Goal: Task Accomplishment & Management: Complete application form

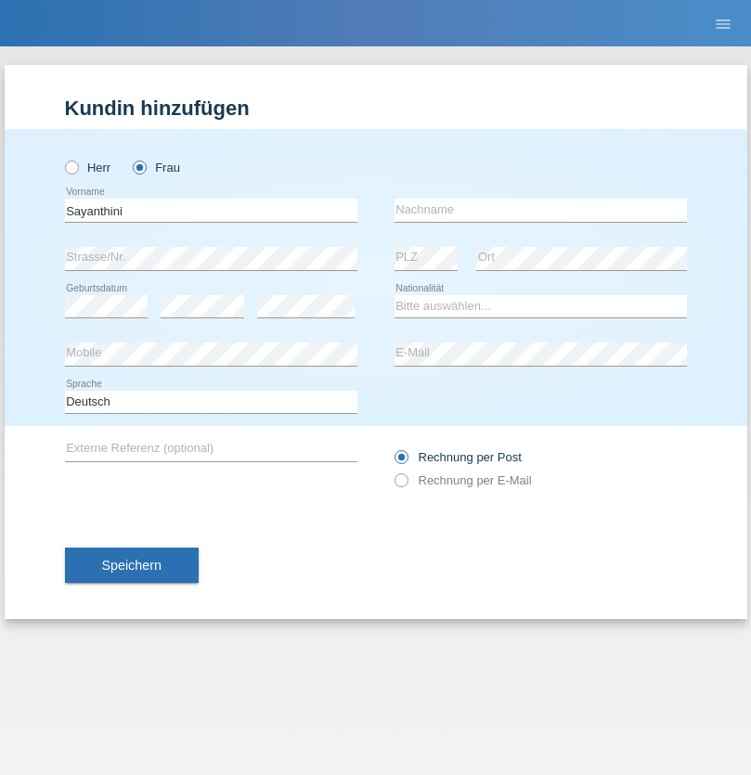
type input "Sayanthini"
click at [540, 210] on input "text" at bounding box center [541, 210] width 292 height 23
type input "Segatheeswaran"
select select "LK"
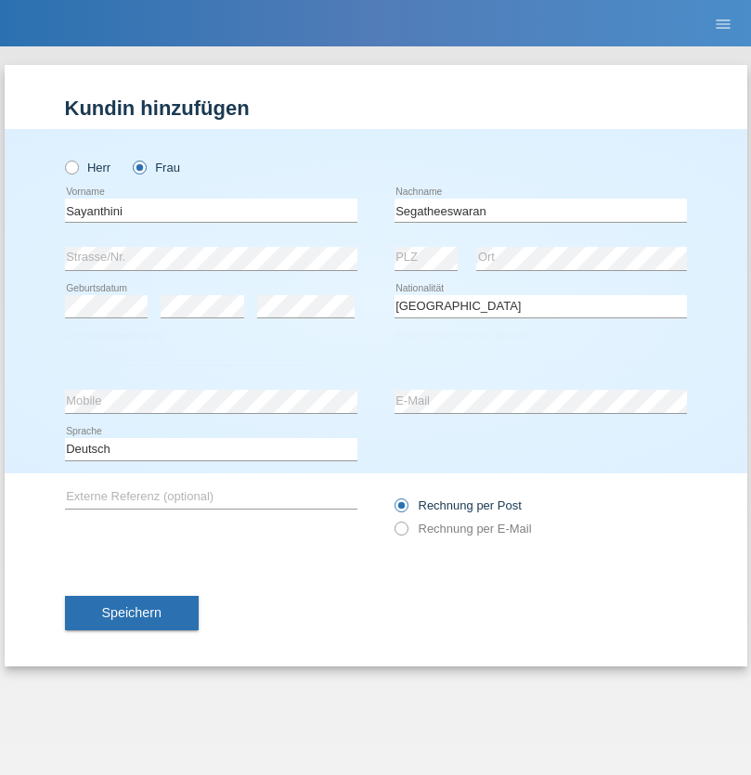
select select "C"
select select "01"
select select "05"
select select "2017"
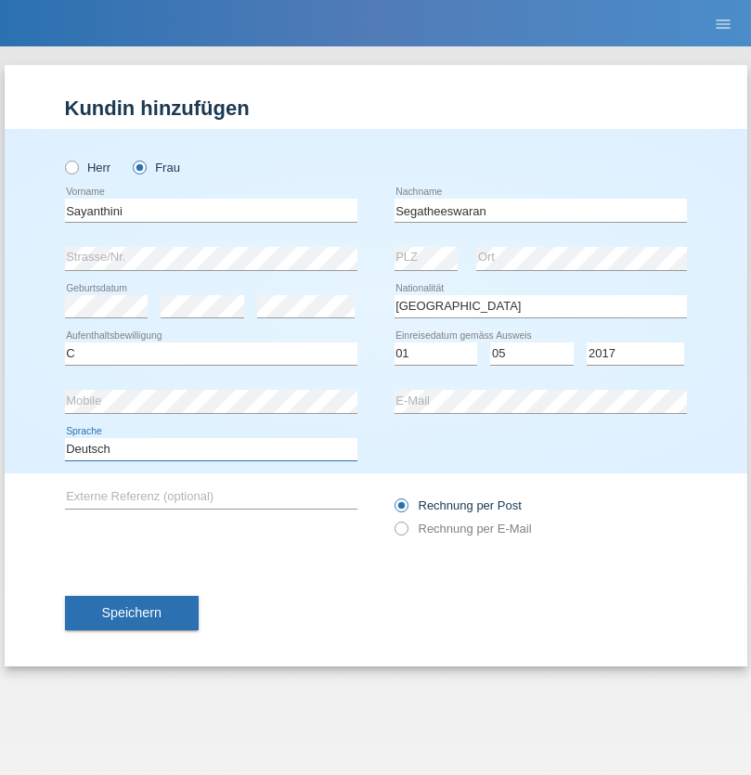
select select "en"
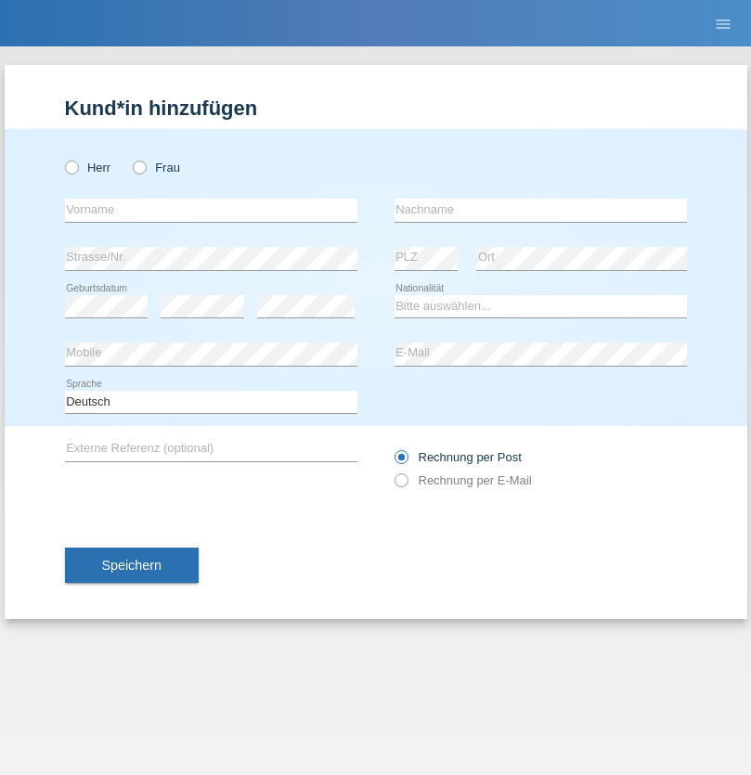
radio input "true"
click at [211, 210] on input "text" at bounding box center [211, 210] width 292 height 23
type input "Ganaj"
click at [540, 210] on input "text" at bounding box center [541, 210] width 292 height 23
type input "Fadil"
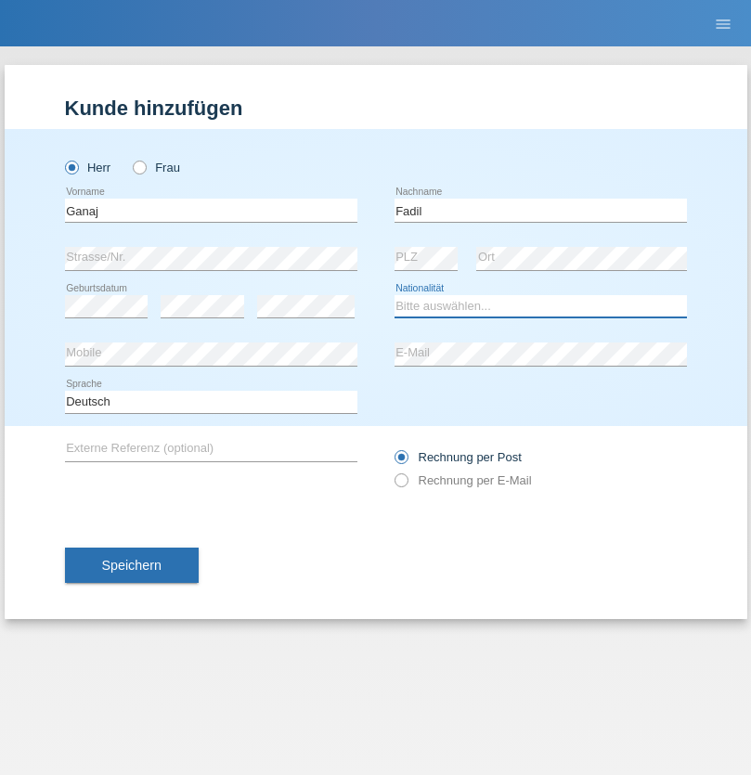
select select "XK"
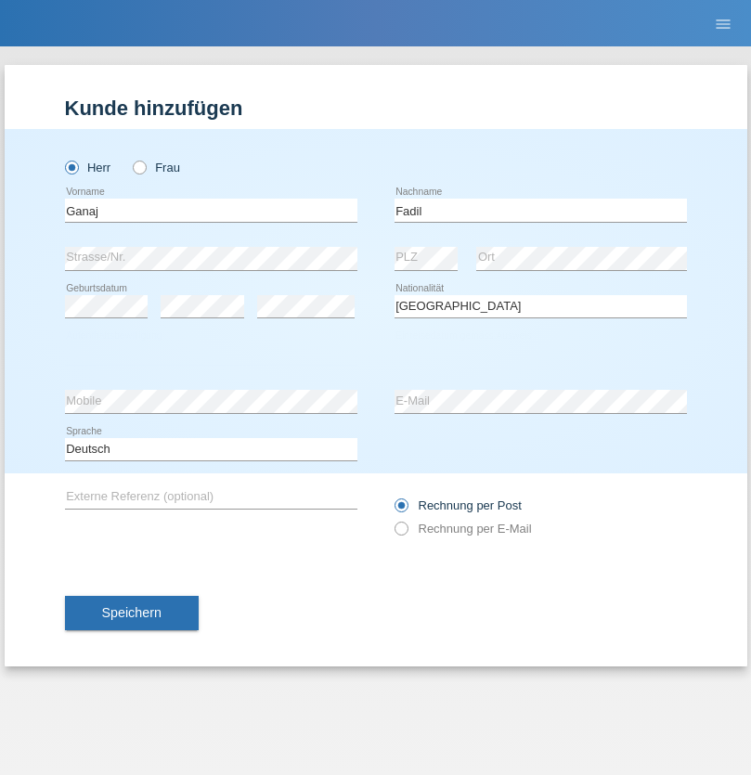
select select "C"
select select "10"
select select "08"
select select "2021"
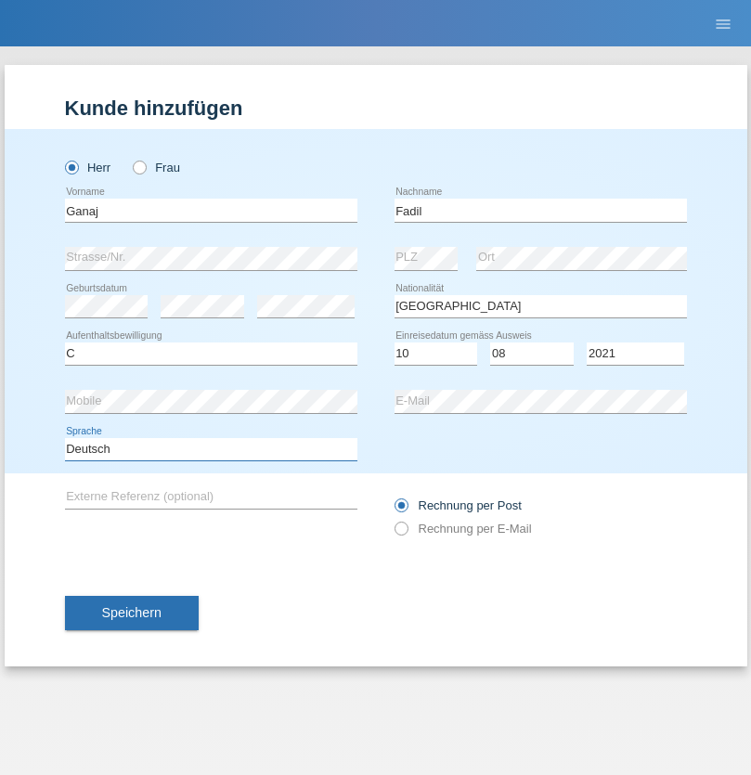
select select "en"
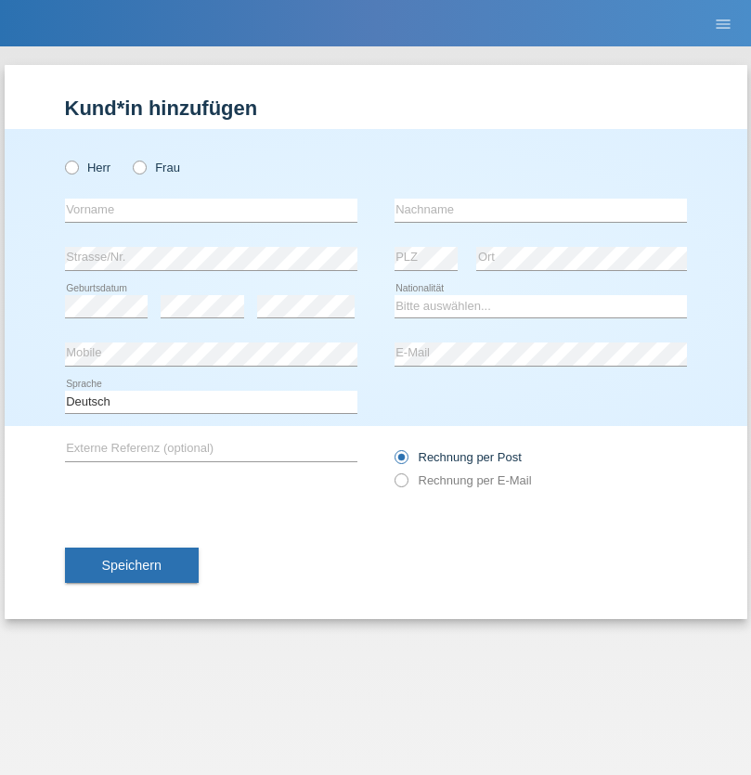
radio input "true"
click at [211, 210] on input "text" at bounding box center [211, 210] width 292 height 23
type input "Ibrahim"
click at [540, 210] on input "text" at bounding box center [541, 210] width 292 height 23
type input "Muja"
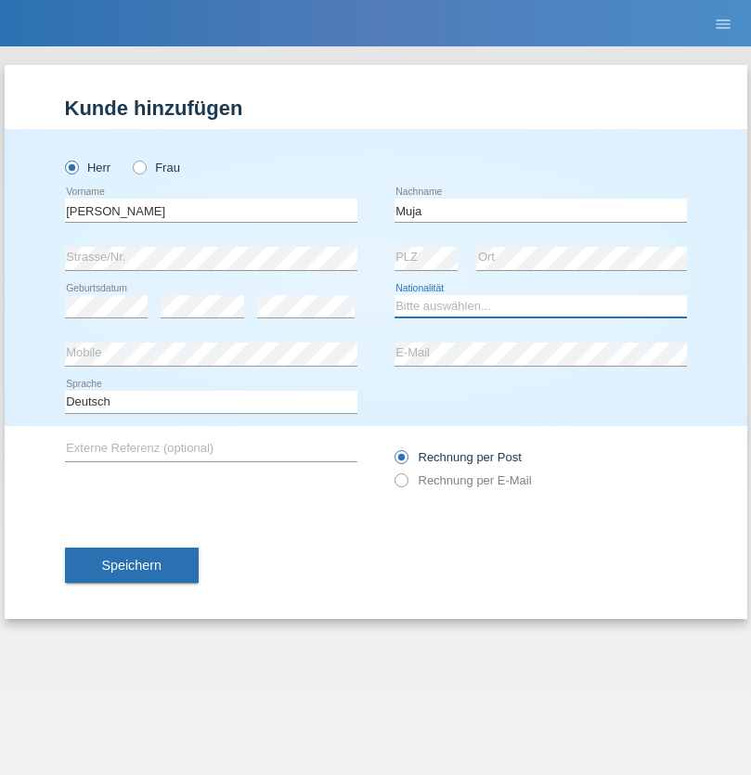
select select "XK"
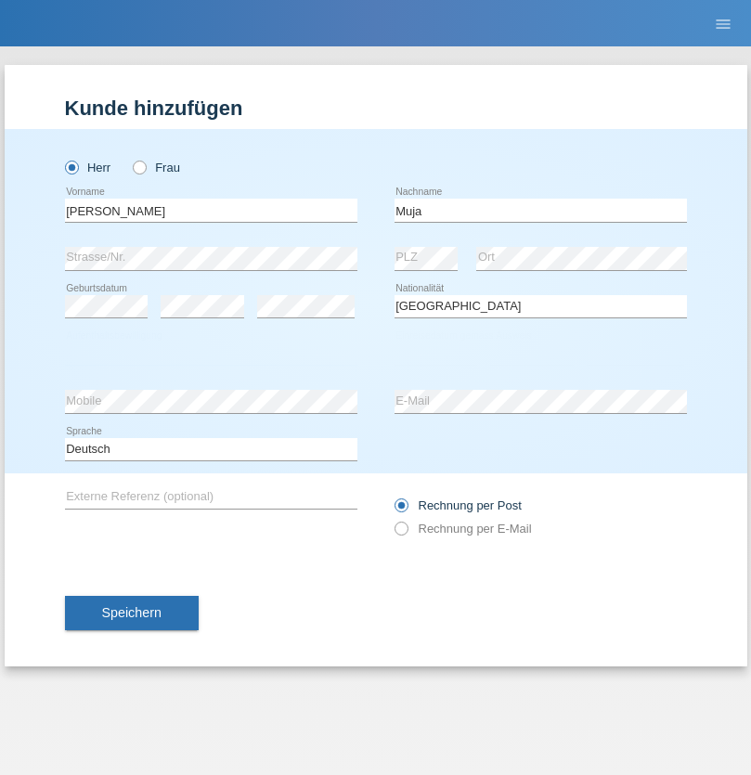
select select "C"
select select "03"
select select "07"
select select "2021"
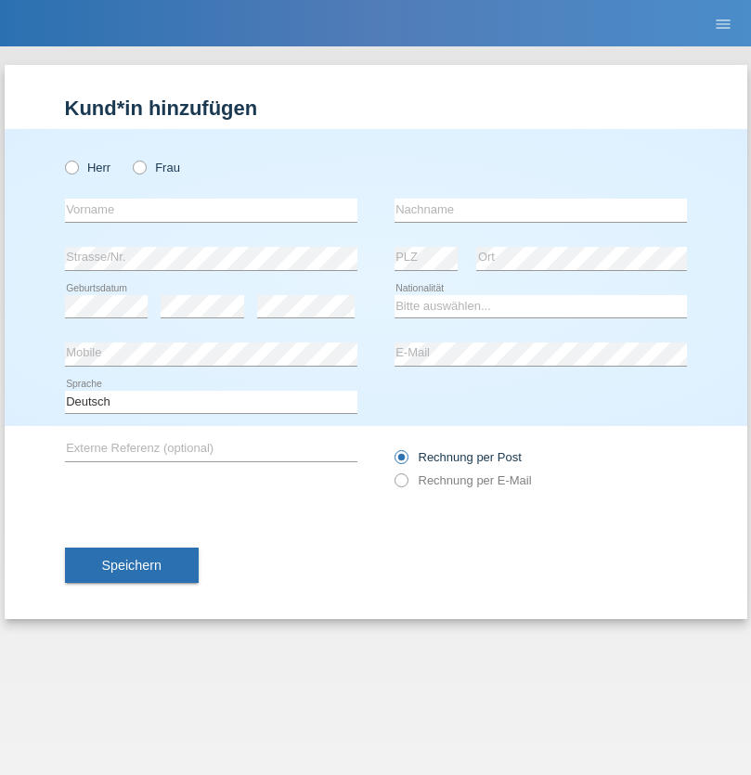
radio input "true"
click at [211, 210] on input "text" at bounding box center [211, 210] width 292 height 23
type input "Thomas"
click at [540, 210] on input "text" at bounding box center [541, 210] width 292 height 23
type input "Berger"
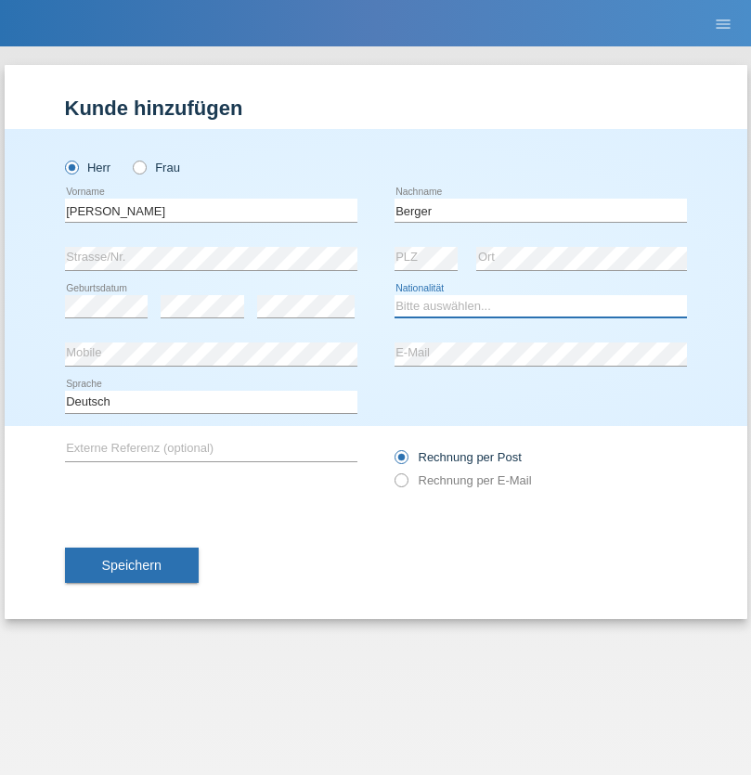
select select "CH"
radio input "true"
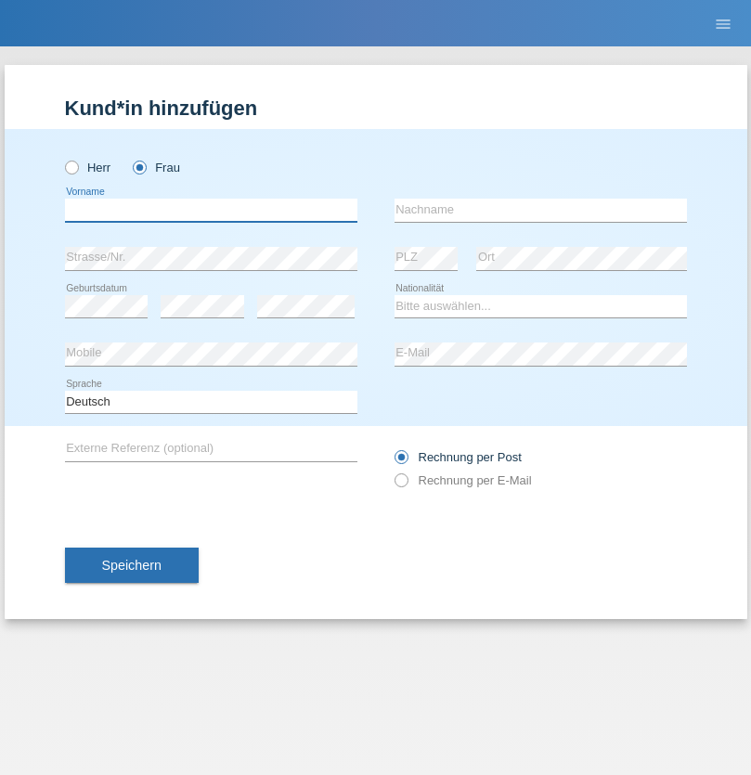
click at [211, 210] on input "text" at bounding box center [211, 210] width 292 height 23
type input "[PERSON_NAME] [PERSON_NAME] Moço"
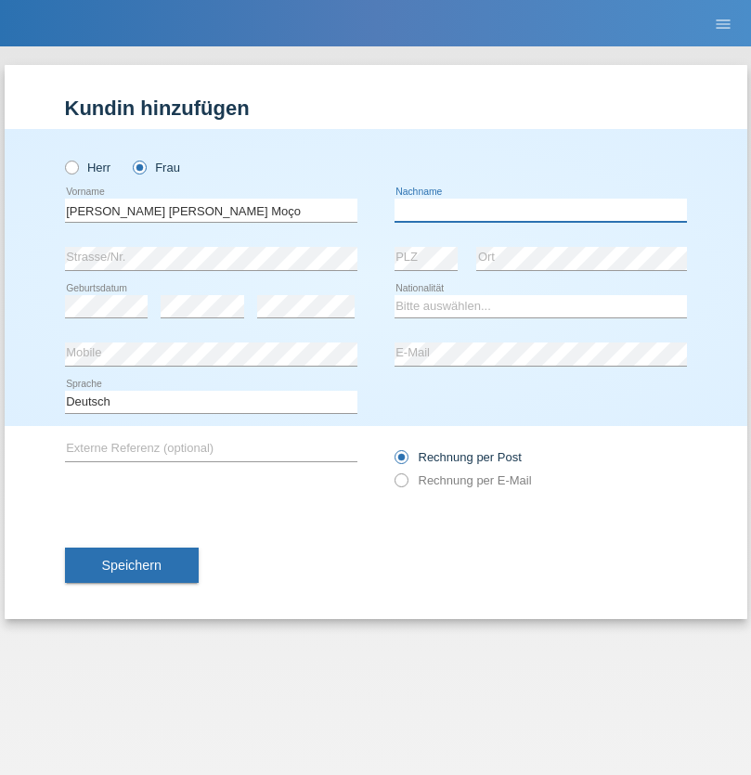
click at [540, 210] on input "text" at bounding box center [541, 210] width 292 height 23
type input "Paula"
select select "PT"
select select "C"
select select "28"
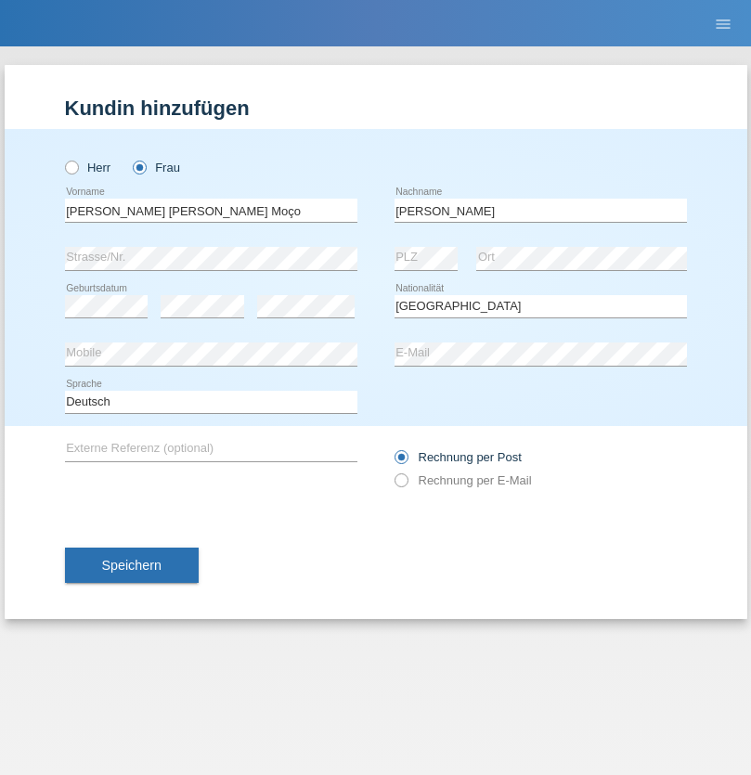
select select "03"
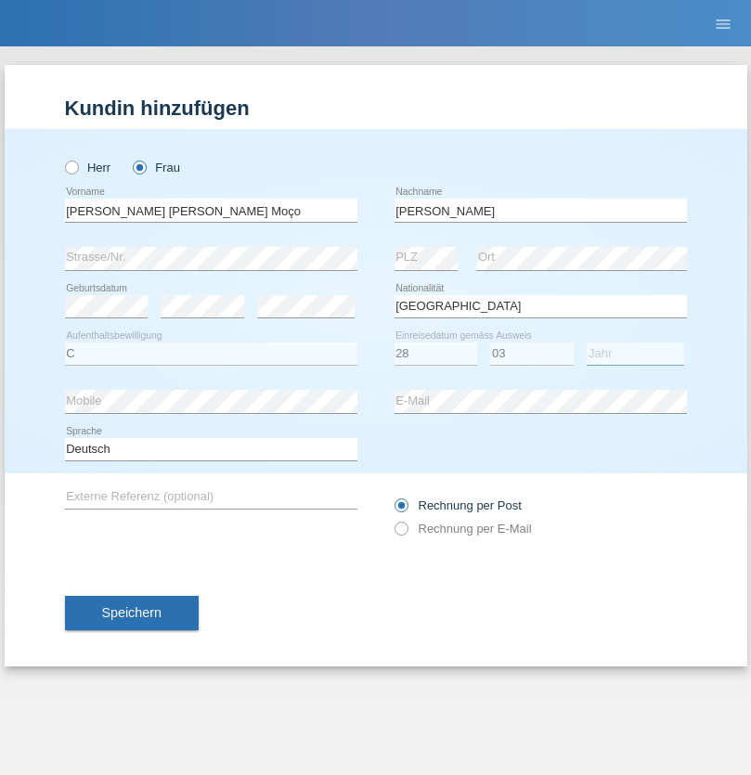
select select "2005"
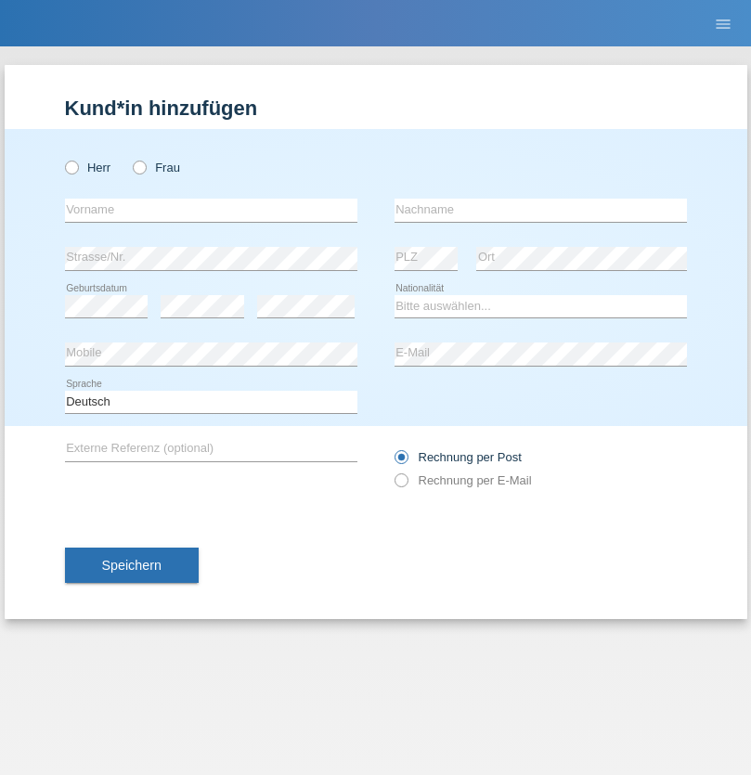
radio input "true"
click at [211, 210] on input "text" at bounding box center [211, 210] width 292 height 23
type input "Teklay"
click at [540, 210] on input "text" at bounding box center [541, 210] width 292 height 23
type input "Fiori"
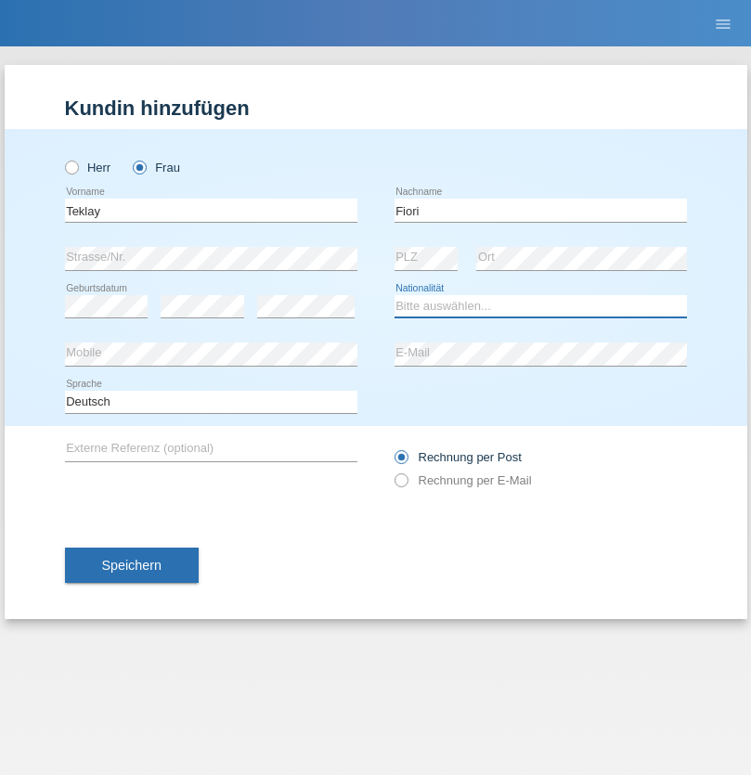
select select "ER"
select select "C"
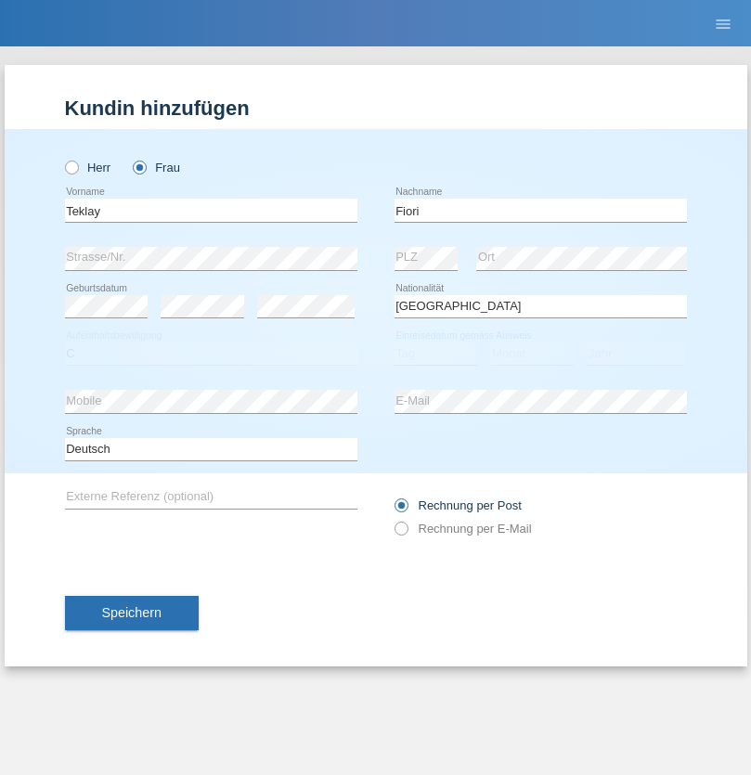
select select "10"
select select "08"
select select "2021"
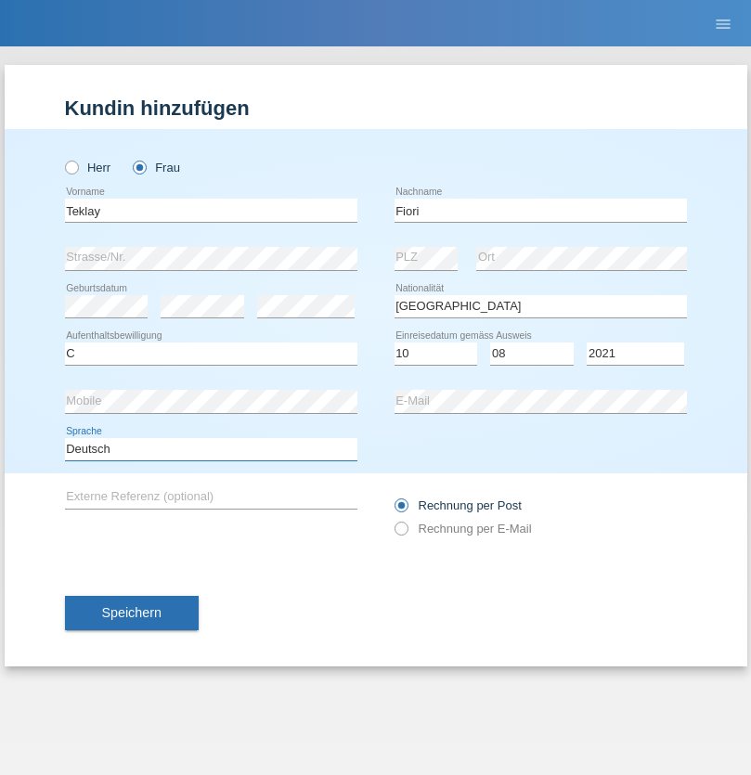
select select "en"
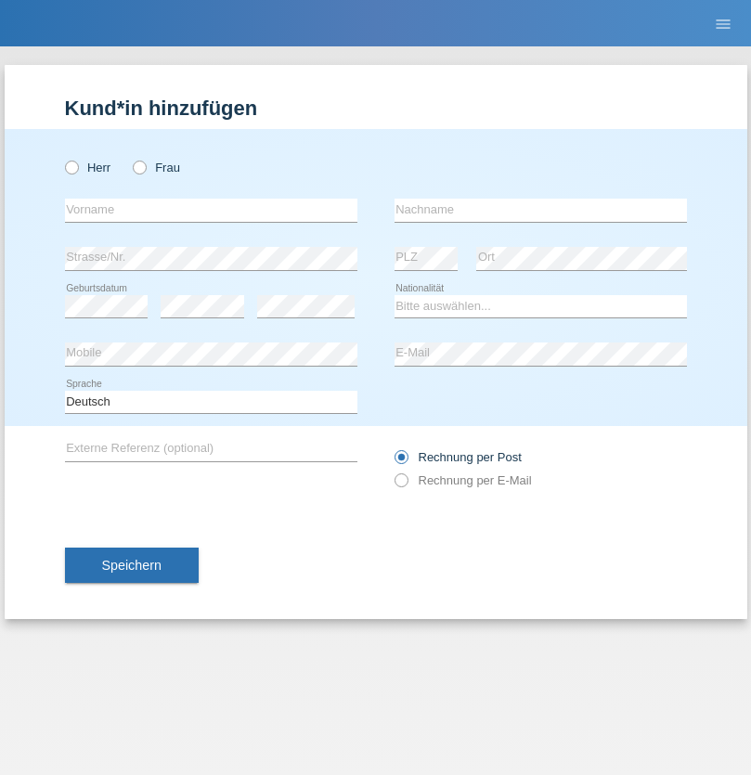
radio input "true"
click at [211, 210] on input "text" at bounding box center [211, 210] width 292 height 23
type input "Sadia"
click at [540, 210] on input "text" at bounding box center [541, 210] width 292 height 23
type input "Nejmaoui"
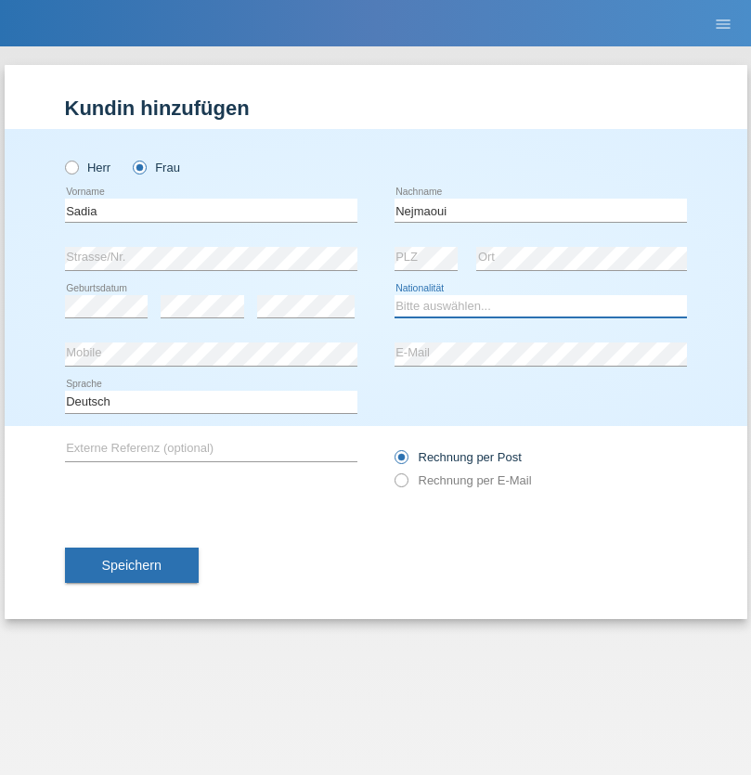
select select "MA"
select select "C"
select select "01"
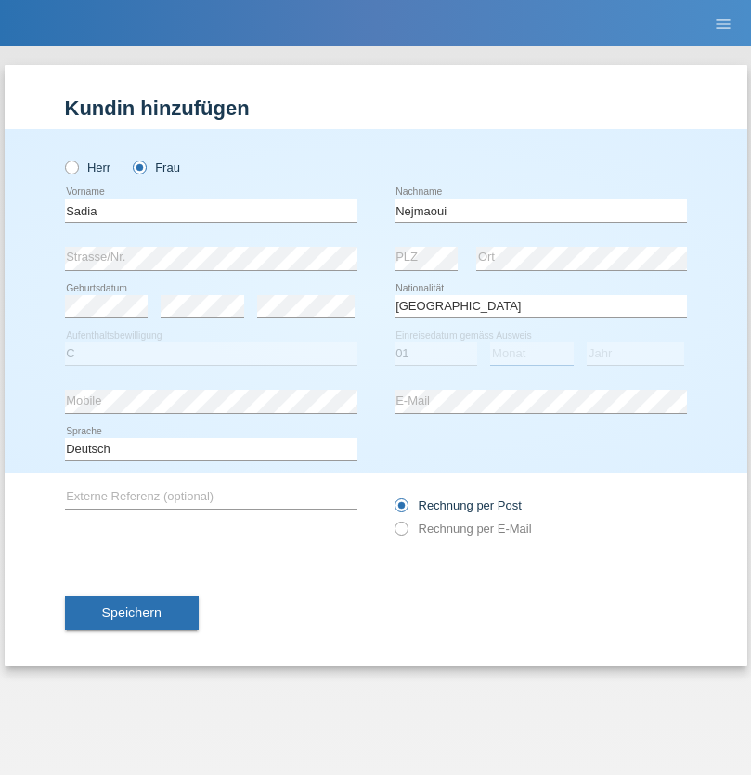
select select "06"
select select "1964"
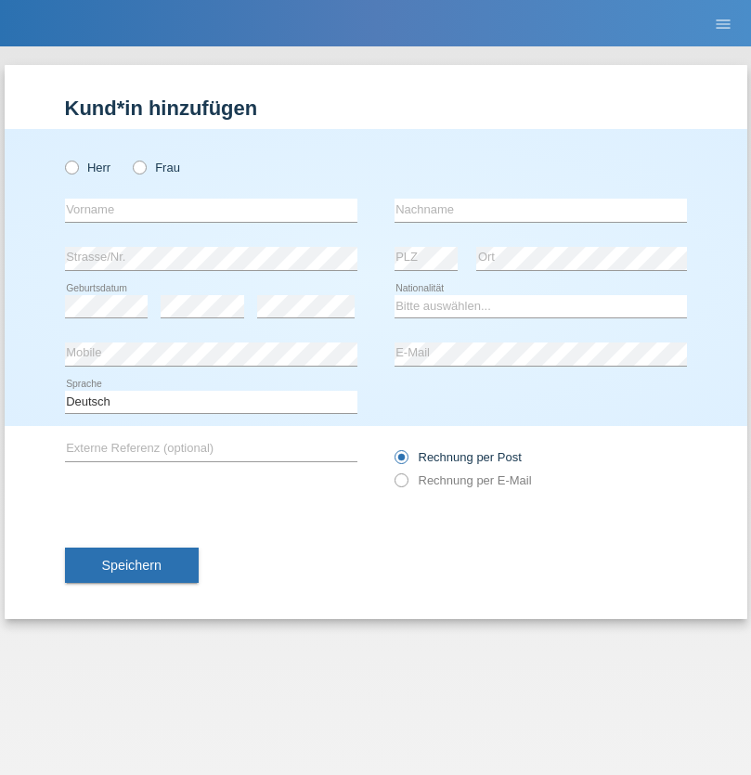
radio input "true"
click at [211, 210] on input "text" at bounding box center [211, 210] width 292 height 23
type input "[PERSON_NAME]"
click at [540, 210] on input "text" at bounding box center [541, 210] width 292 height 23
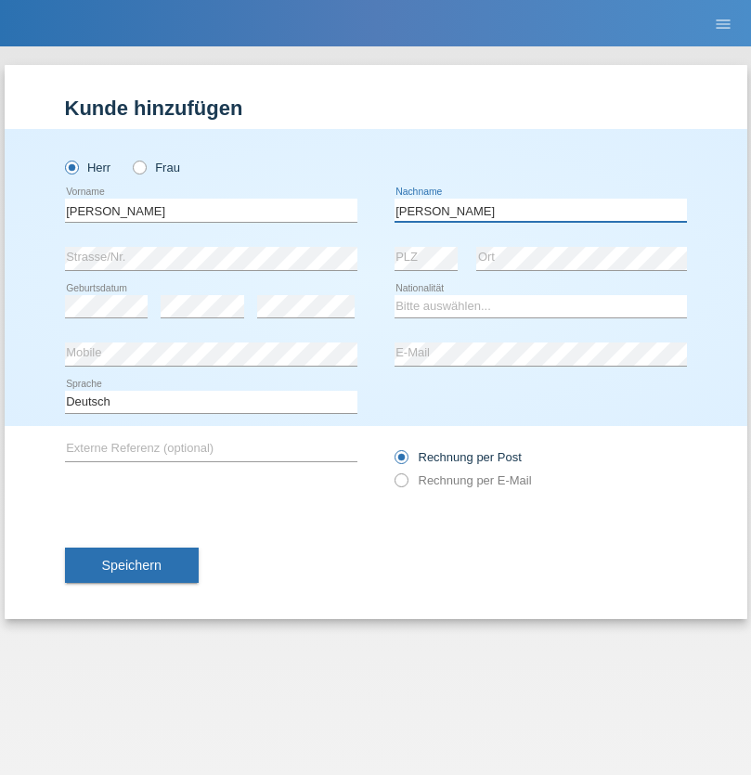
type input "[PERSON_NAME]"
select select "CH"
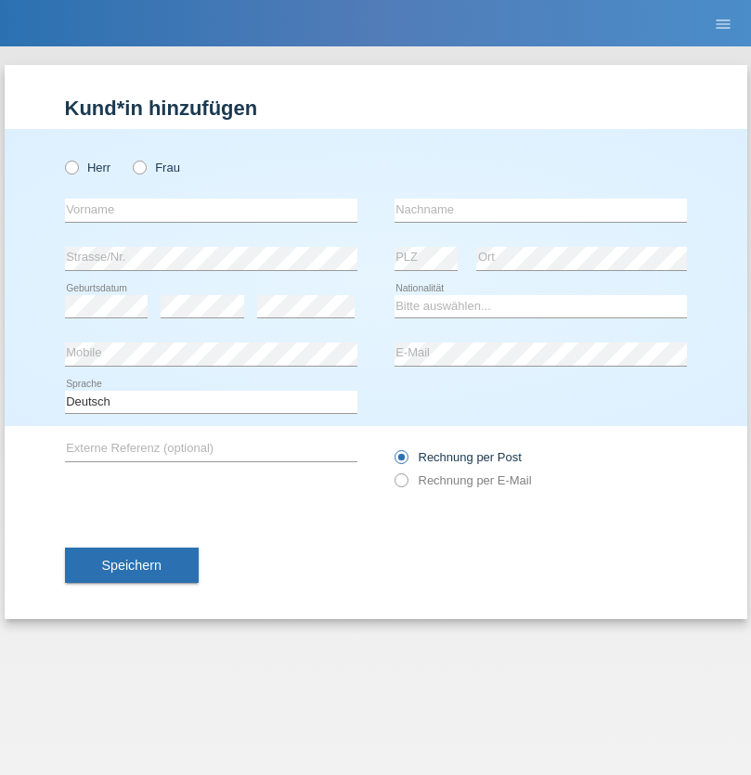
radio input "true"
click at [211, 210] on input "text" at bounding box center [211, 210] width 292 height 23
type input "Thivagaran"
click at [540, 210] on input "text" at bounding box center [541, 210] width 292 height 23
type input "Selvanayagam"
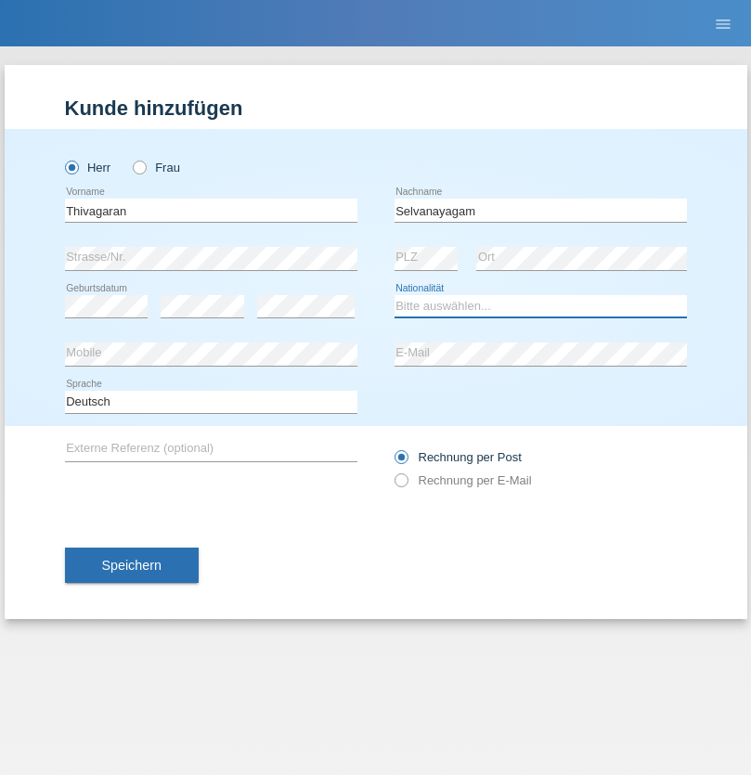
select select "LK"
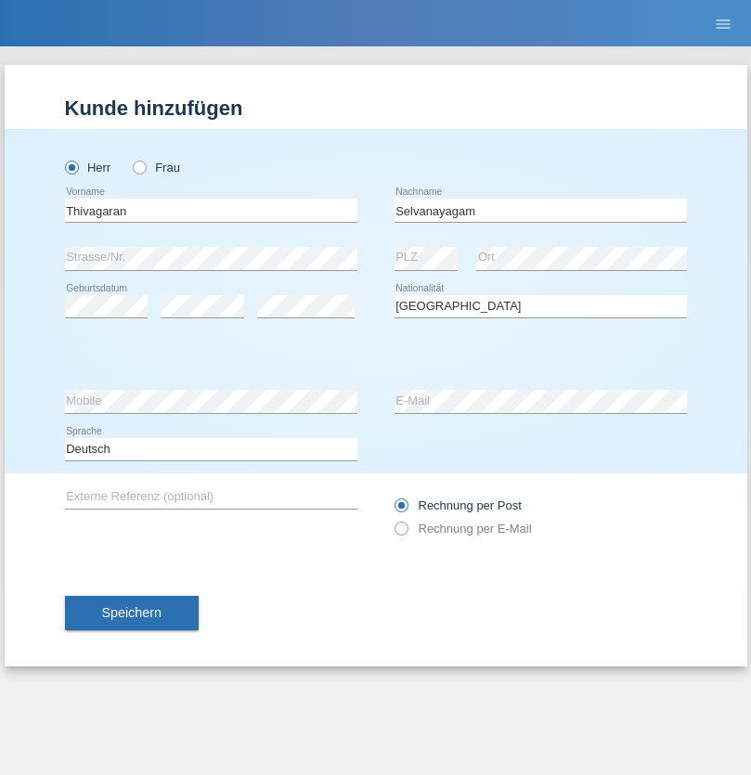
select select "C"
select select "23"
select select "03"
select select "2021"
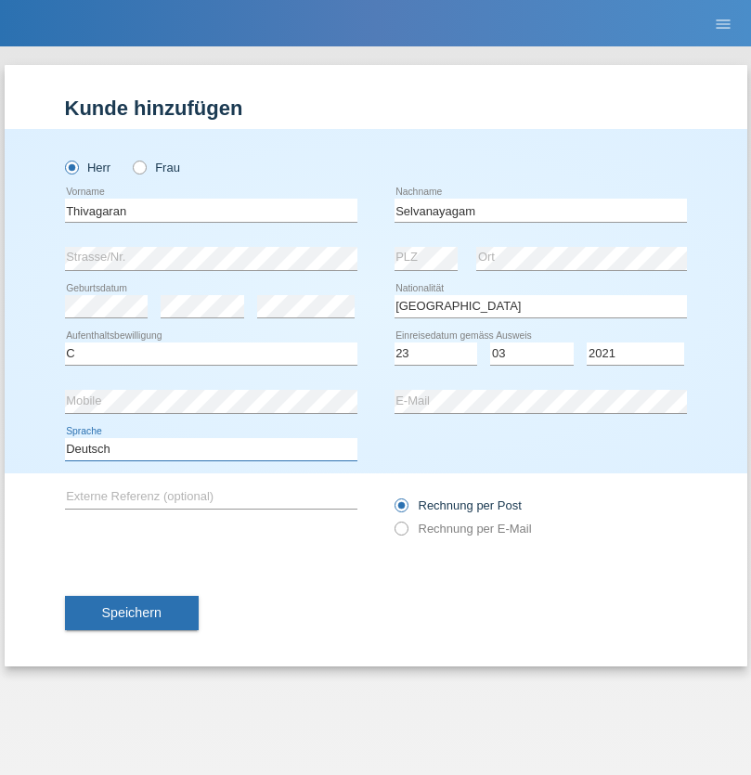
select select "en"
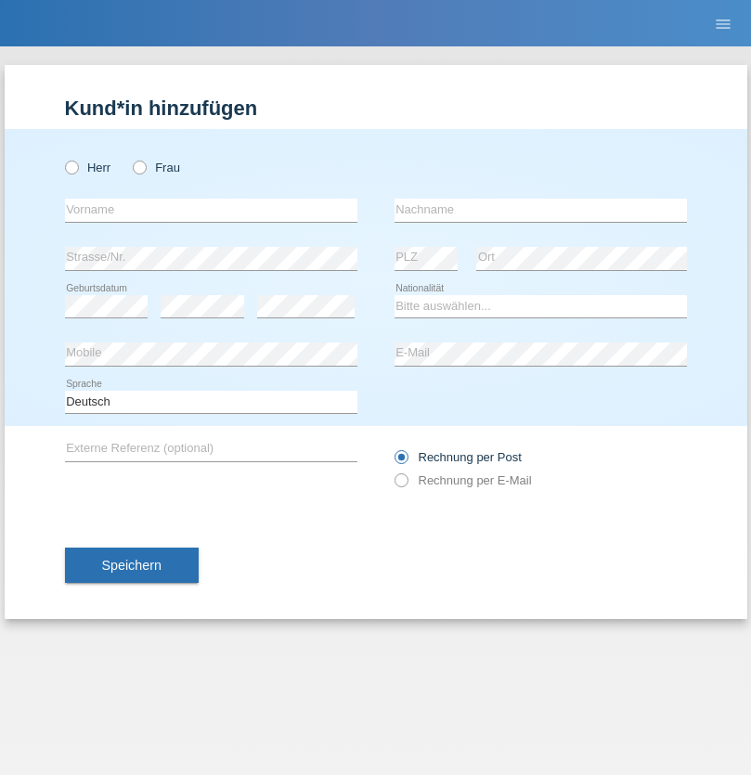
radio input "true"
click at [211, 210] on input "text" at bounding box center [211, 210] width 292 height 23
type input "Monika"
click at [540, 210] on input "text" at bounding box center [541, 210] width 292 height 23
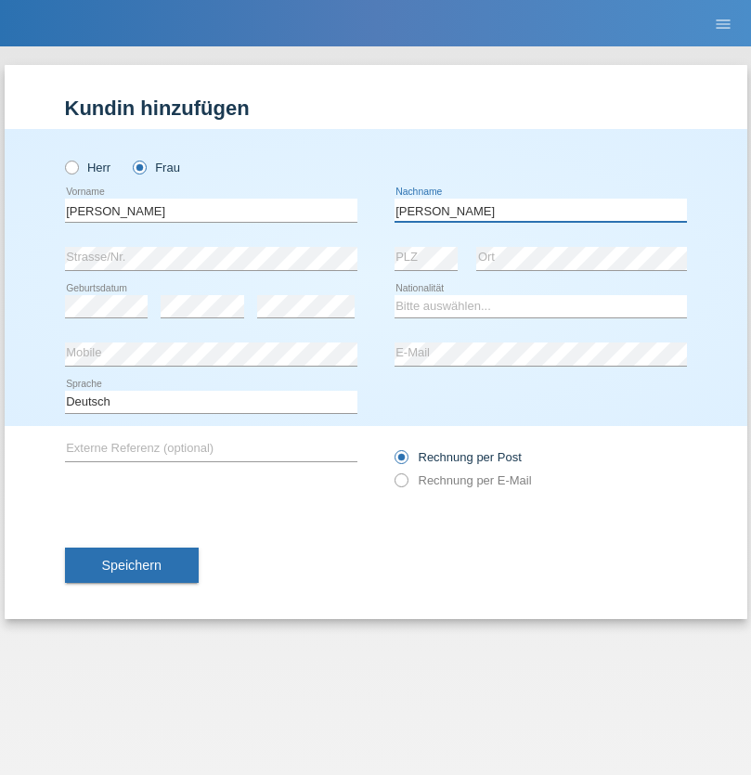
type input "Keller"
select select "CH"
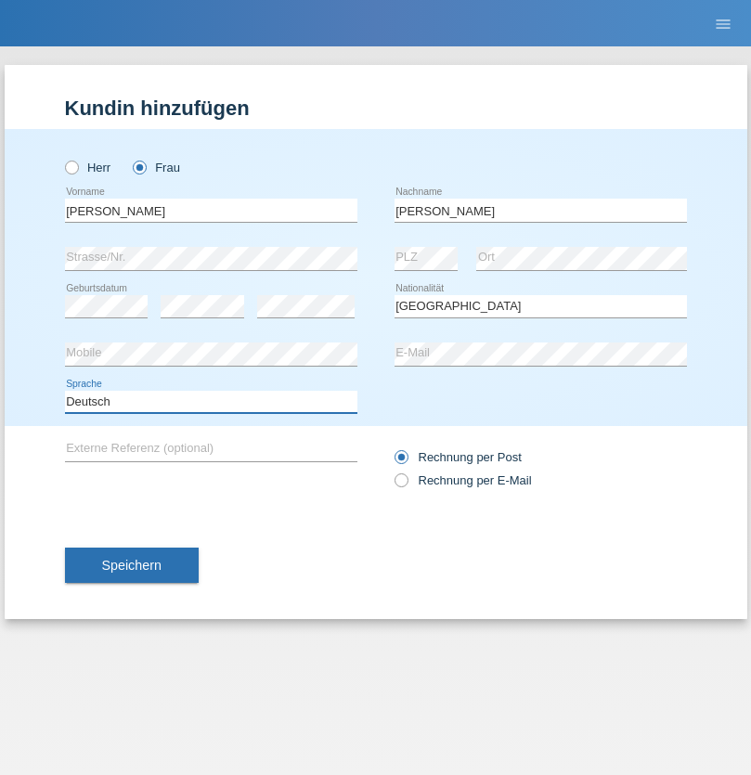
select select "en"
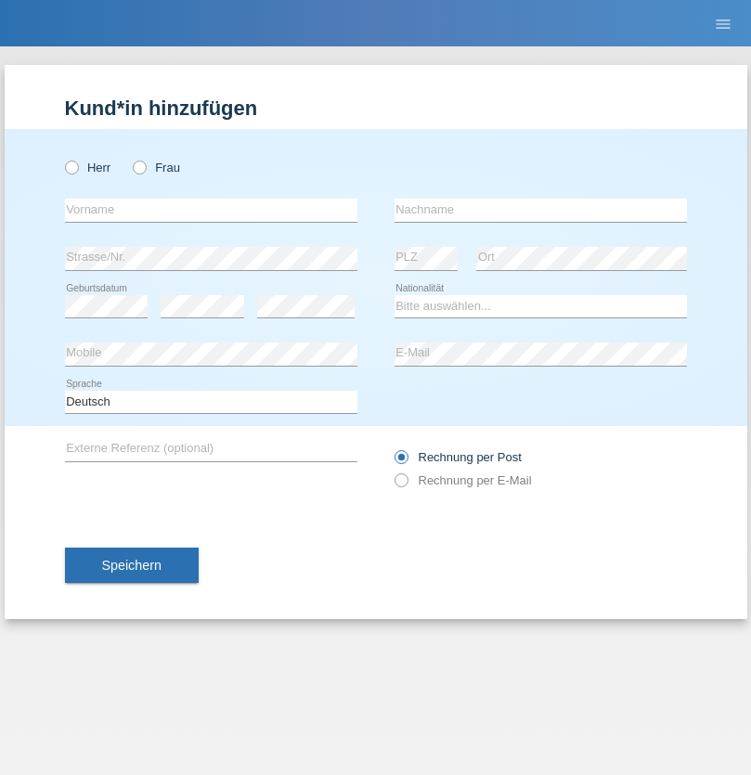
radio input "true"
click at [211, 210] on input "text" at bounding box center [211, 210] width 292 height 23
type input "Tymur"
click at [540, 210] on input "text" at bounding box center [541, 210] width 292 height 23
type input "Hunderchuk"
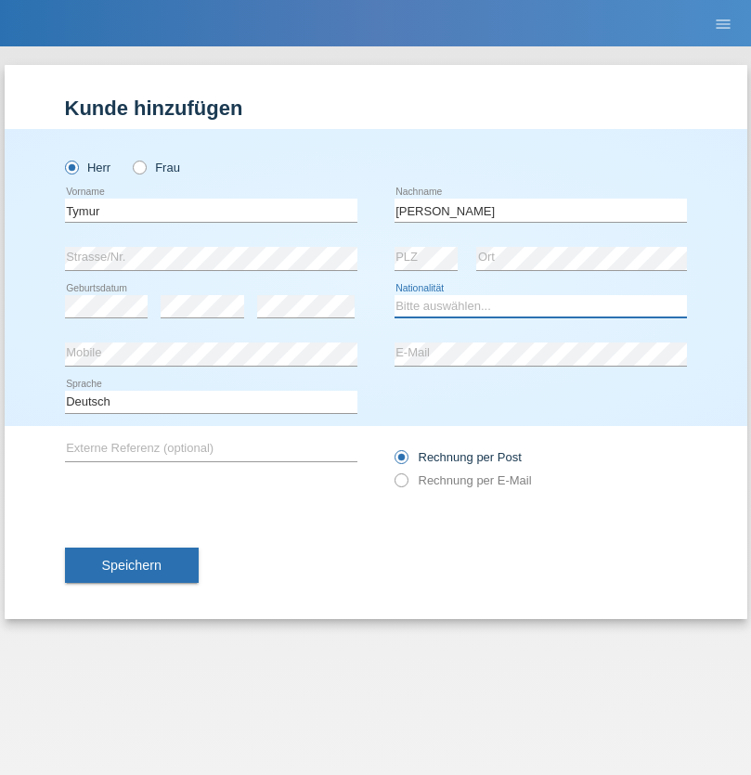
select select "UA"
select select "C"
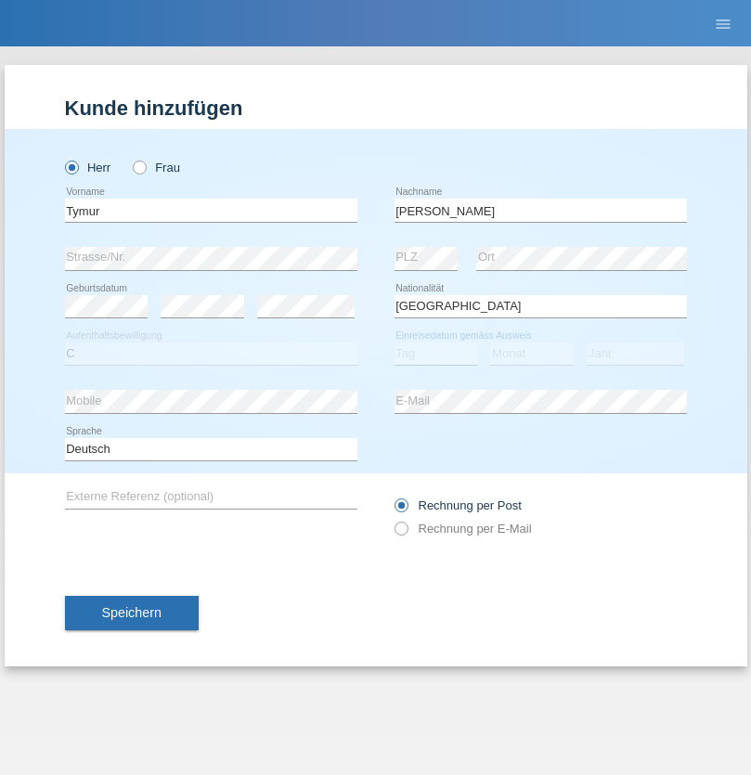
select select "20"
select select "08"
select select "2021"
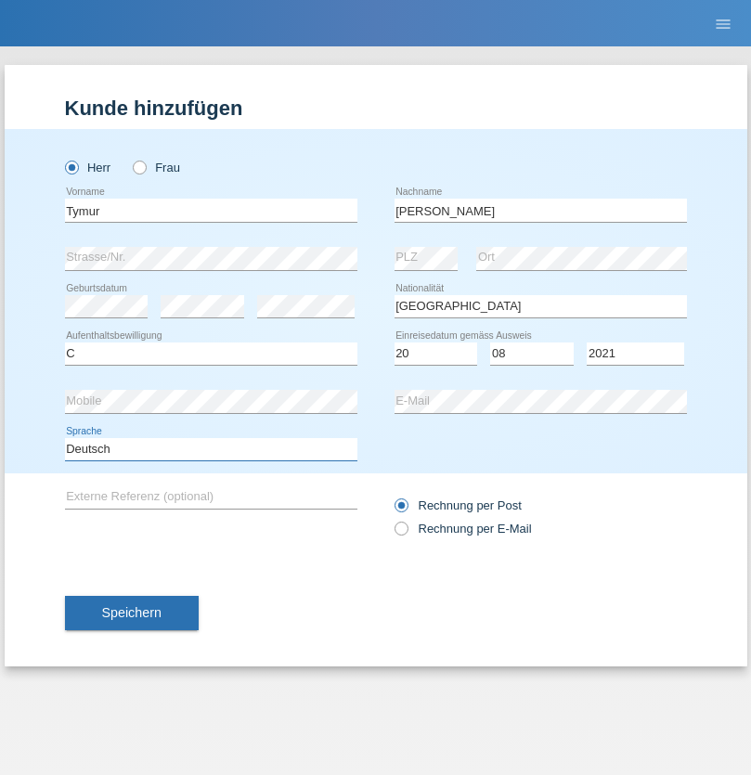
select select "en"
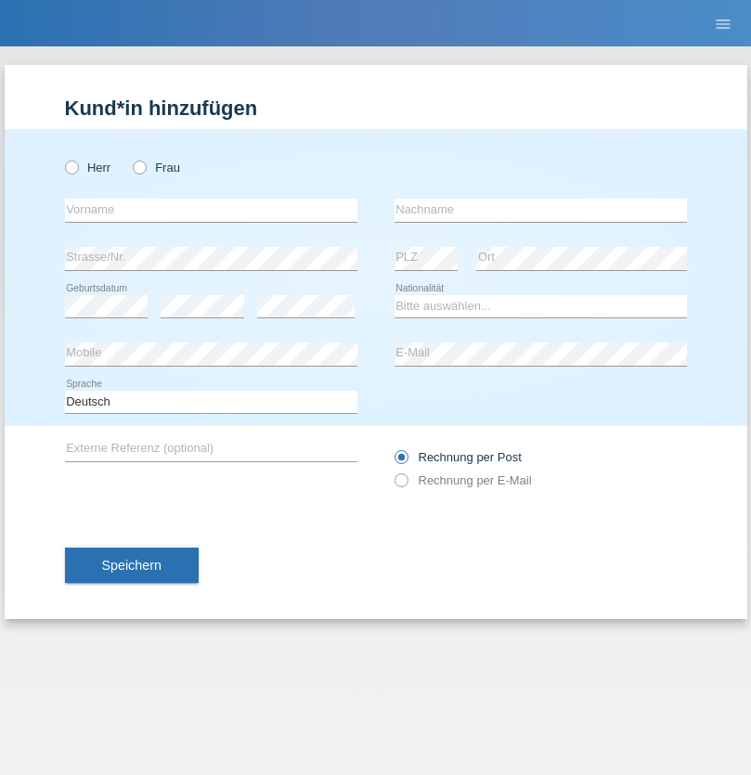
radio input "true"
click at [211, 210] on input "text" at bounding box center [211, 210] width 292 height 23
type input "Tymur"
click at [540, 210] on input "text" at bounding box center [541, 210] width 292 height 23
type input "Hunderchuj"
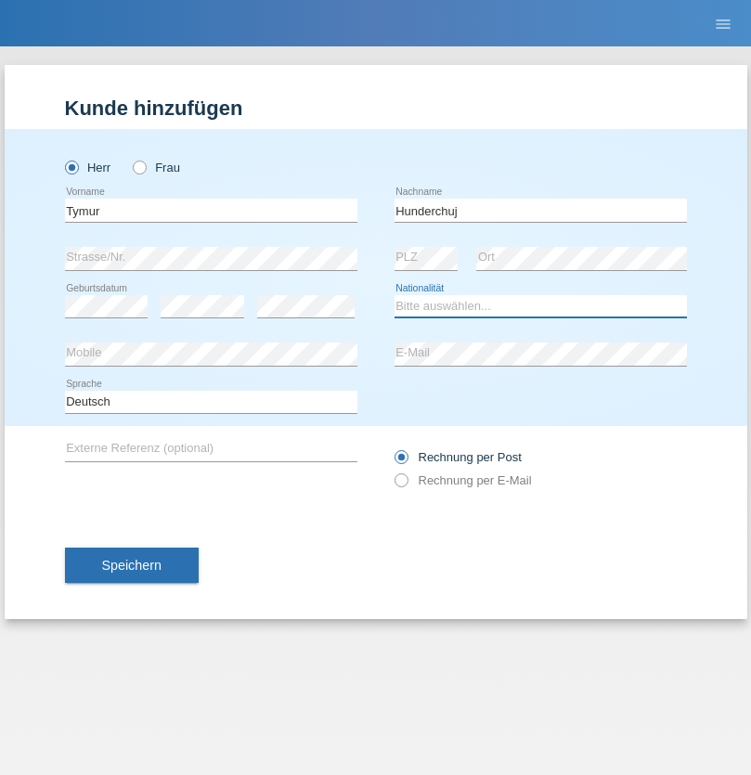
select select "UA"
select select "C"
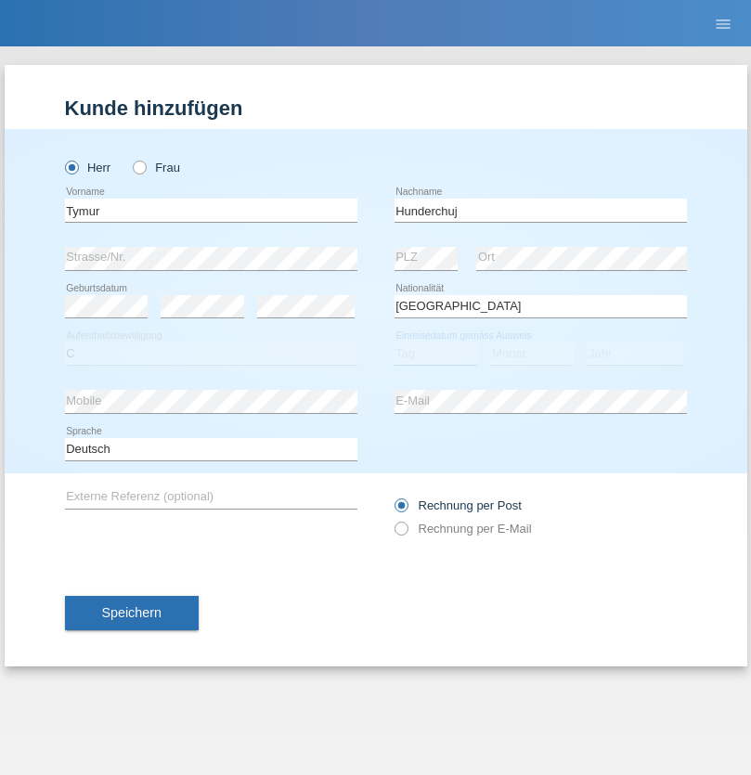
select select "20"
select select "08"
select select "2021"
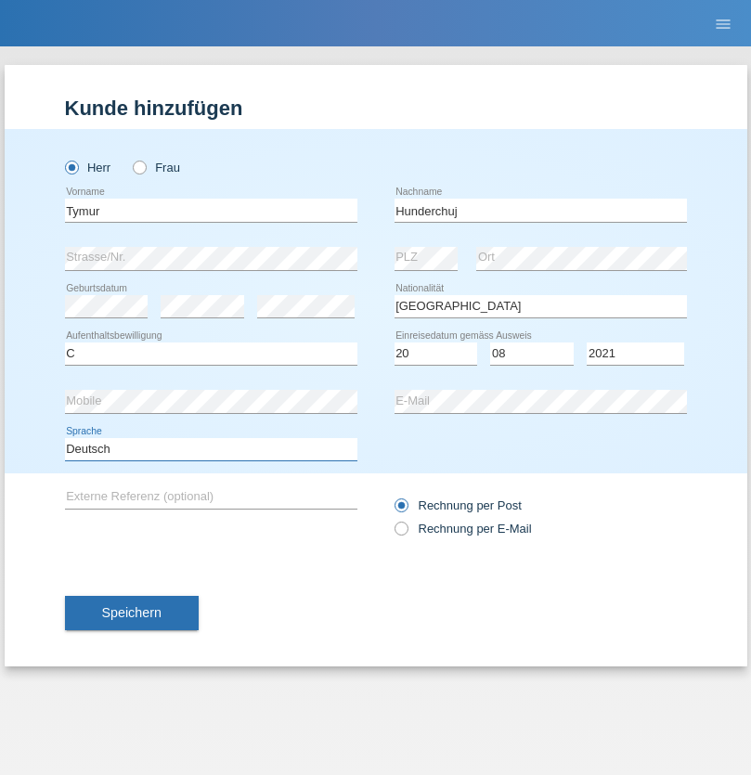
select select "en"
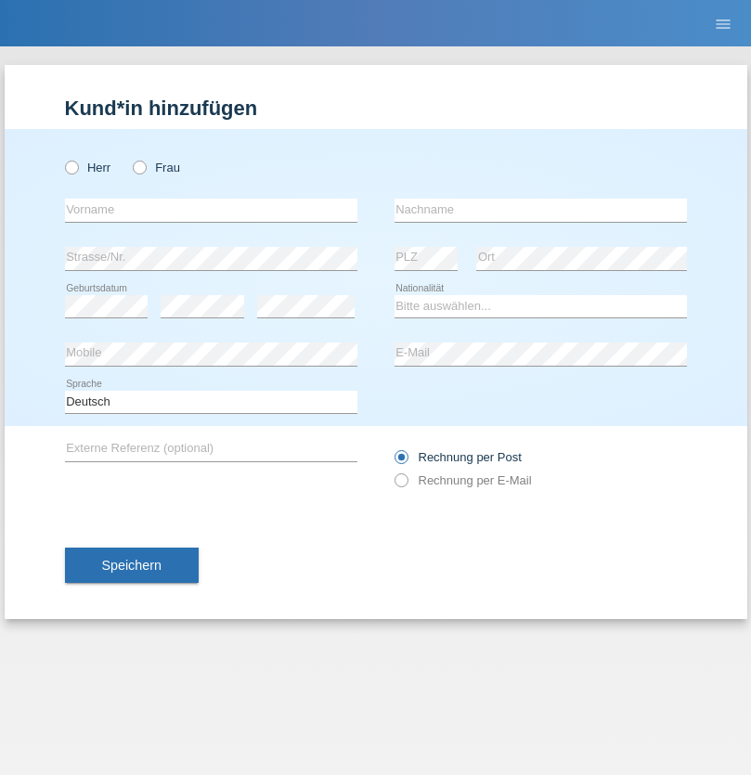
radio input "true"
click at [211, 210] on input "text" at bounding box center [211, 210] width 292 height 23
type input "[PERSON_NAME]"
click at [540, 210] on input "text" at bounding box center [541, 210] width 292 height 23
type input "Tropp"
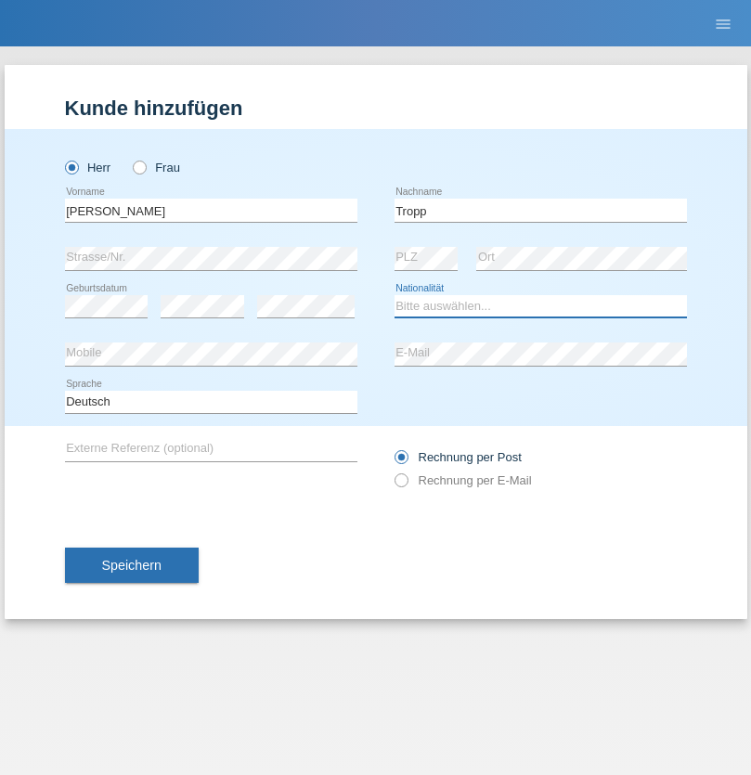
select select "SK"
select select "C"
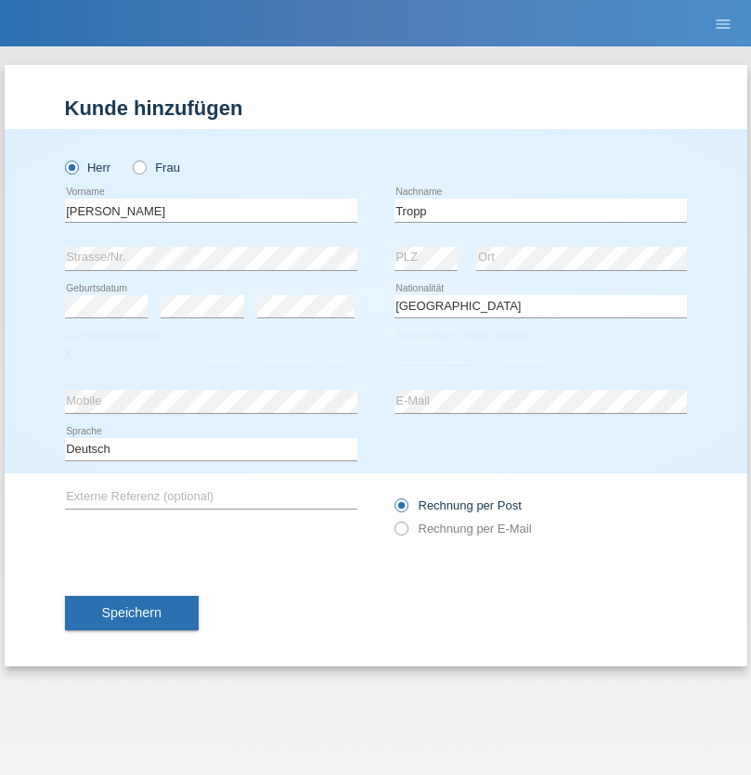
select select "10"
select select "08"
select select "2021"
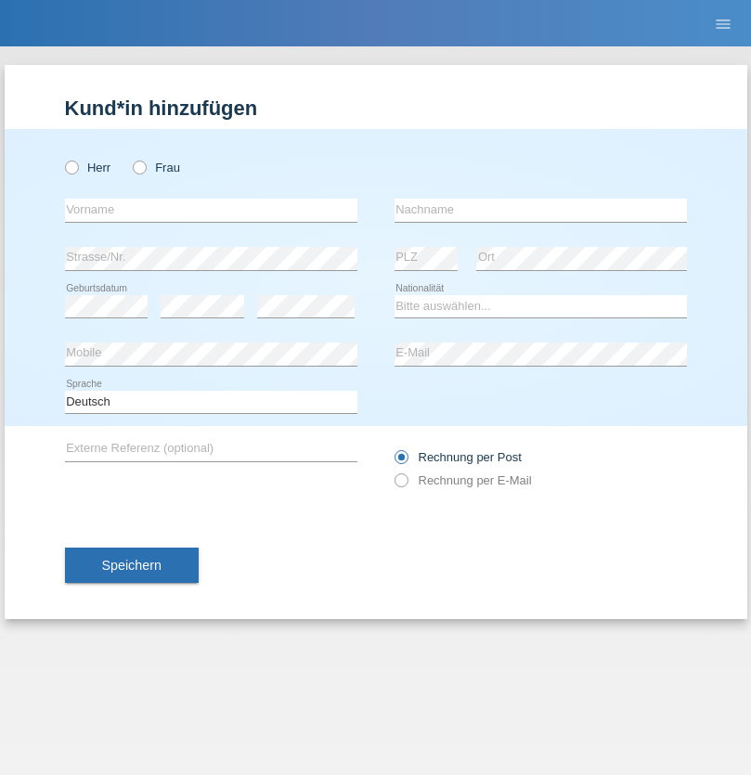
radio input "true"
click at [211, 210] on input "text" at bounding box center [211, 210] width 292 height 23
type input "Dirk"
click at [540, 210] on input "text" at bounding box center [541, 210] width 292 height 23
type input "Ringle"
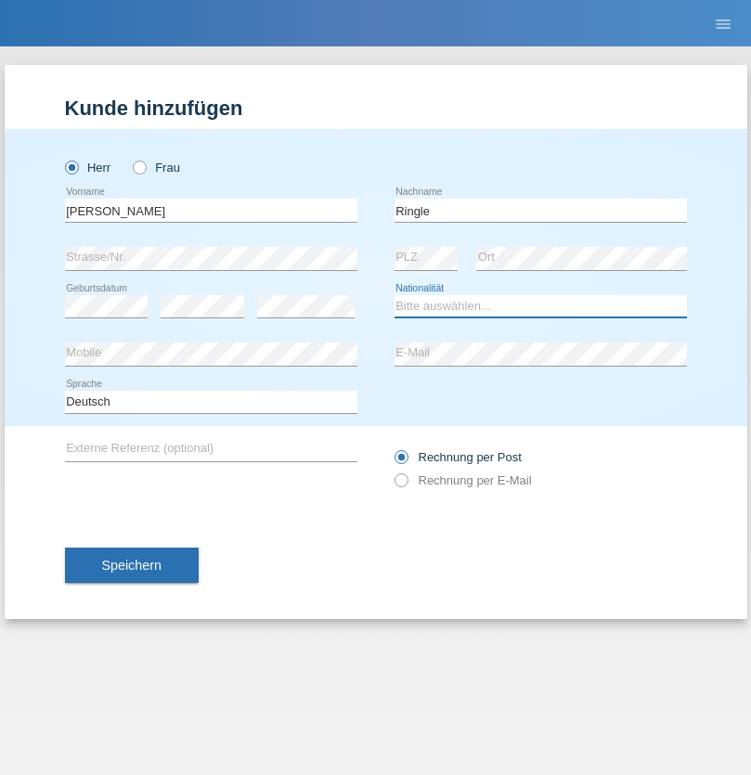
select select "DE"
select select "C"
select select "06"
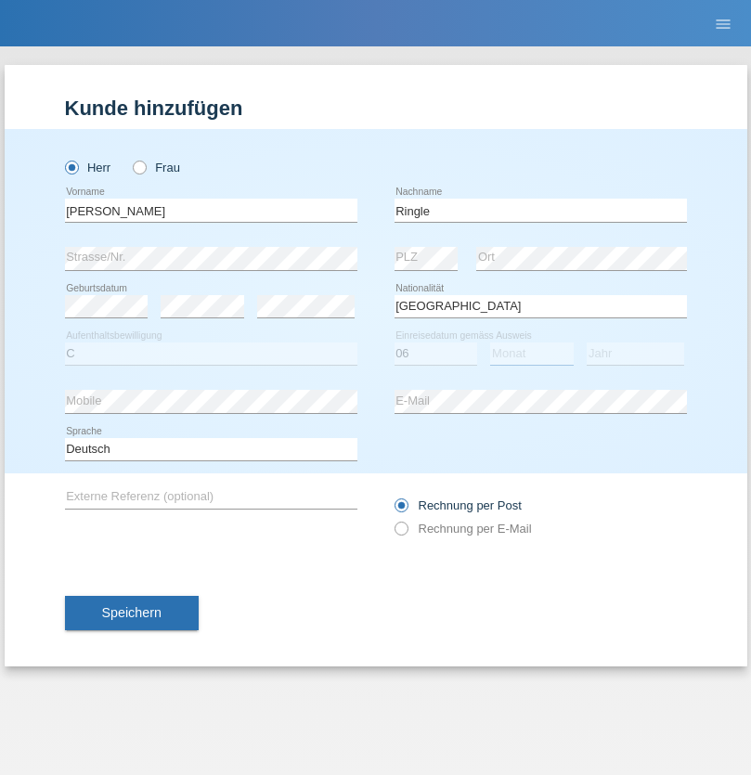
select select "01"
select select "2021"
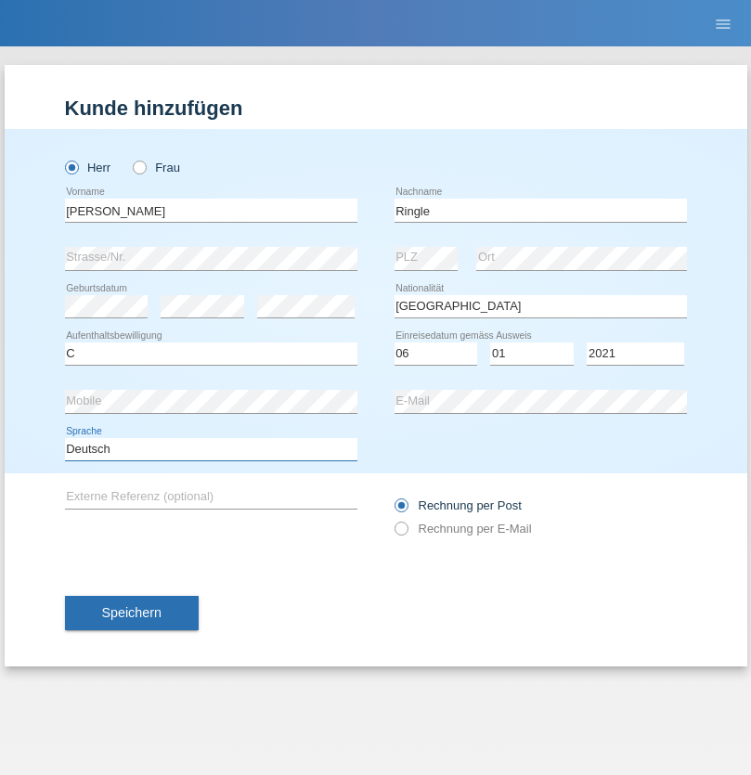
select select "en"
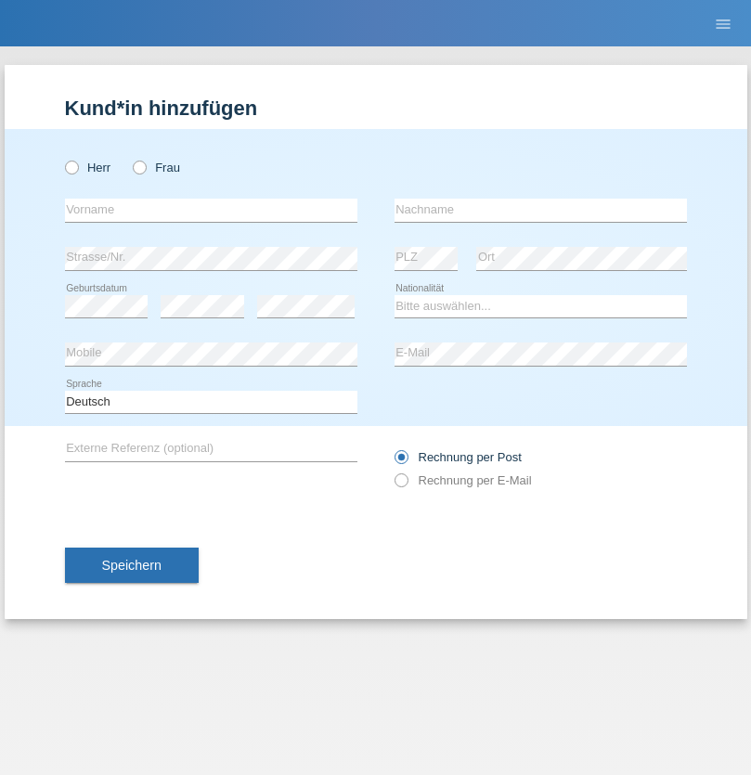
radio input "true"
click at [211, 210] on input "text" at bounding box center [211, 210] width 292 height 23
type input "Junior"
click at [540, 210] on input "text" at bounding box center [541, 210] width 292 height 23
type input "Mauricio"
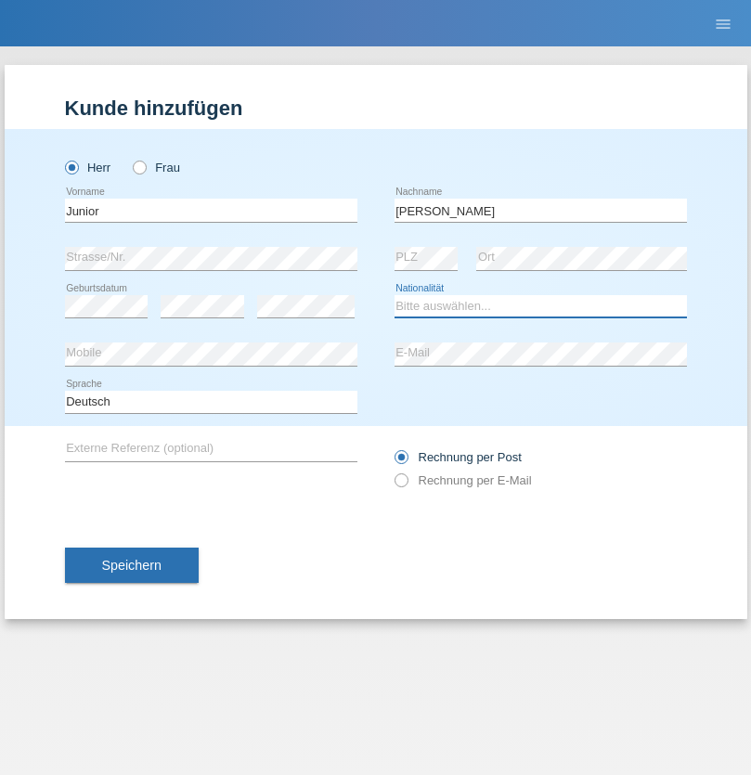
select select "CH"
radio input "true"
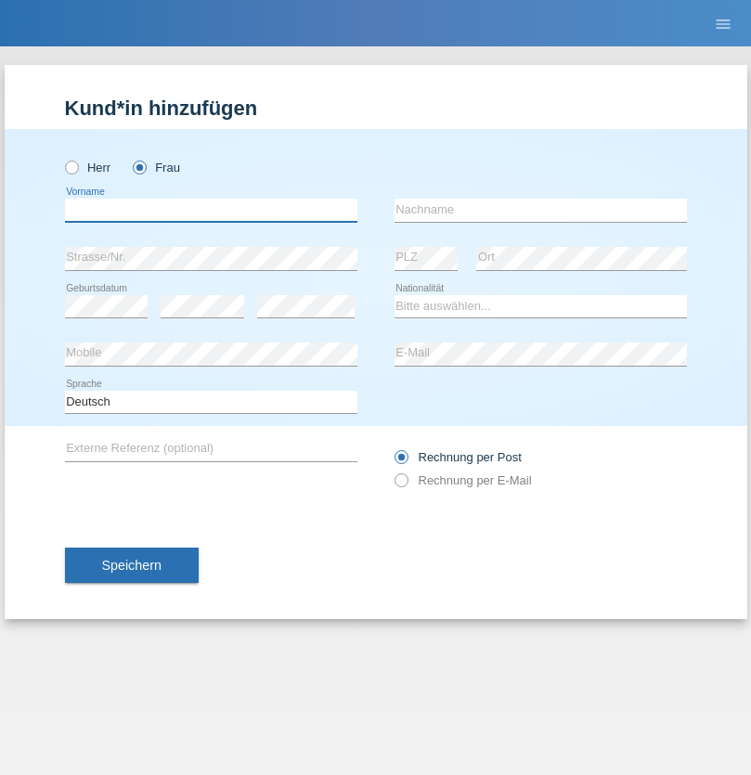
click at [211, 210] on input "text" at bounding box center [211, 210] width 292 height 23
type input "[PERSON_NAME] [PERSON_NAME]"
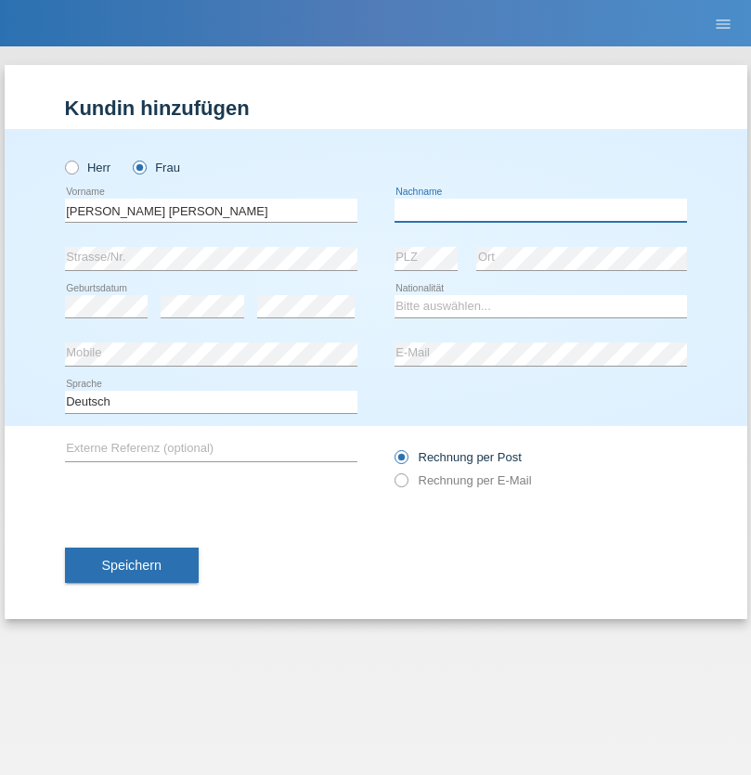
click at [540, 210] on input "text" at bounding box center [541, 210] width 292 height 23
type input "Knusel Campillo"
select select "CH"
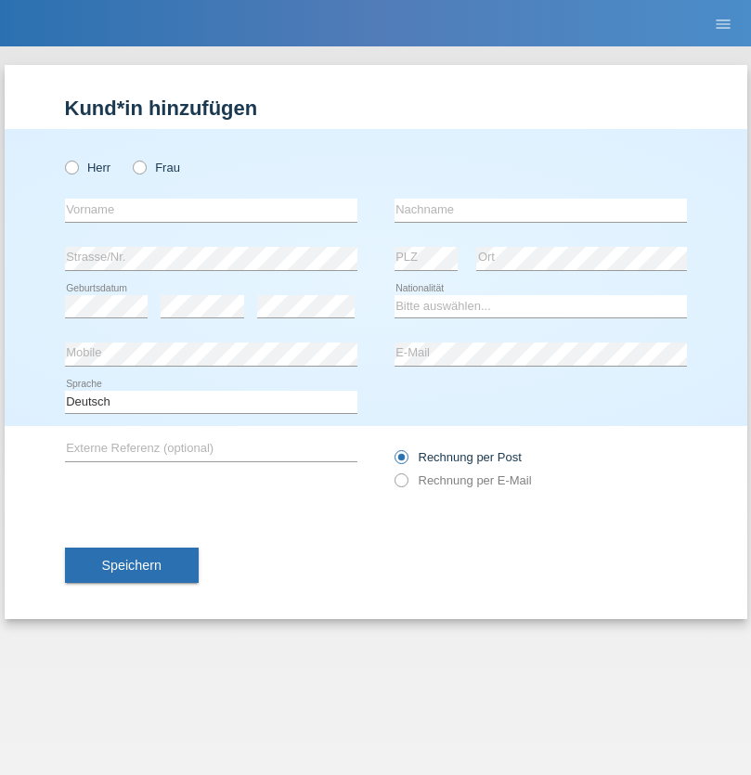
radio input "true"
click at [211, 210] on input "text" at bounding box center [211, 210] width 292 height 23
type input "Beqiri"
click at [540, 210] on input "text" at bounding box center [541, 210] width 292 height 23
type input "Shpresa"
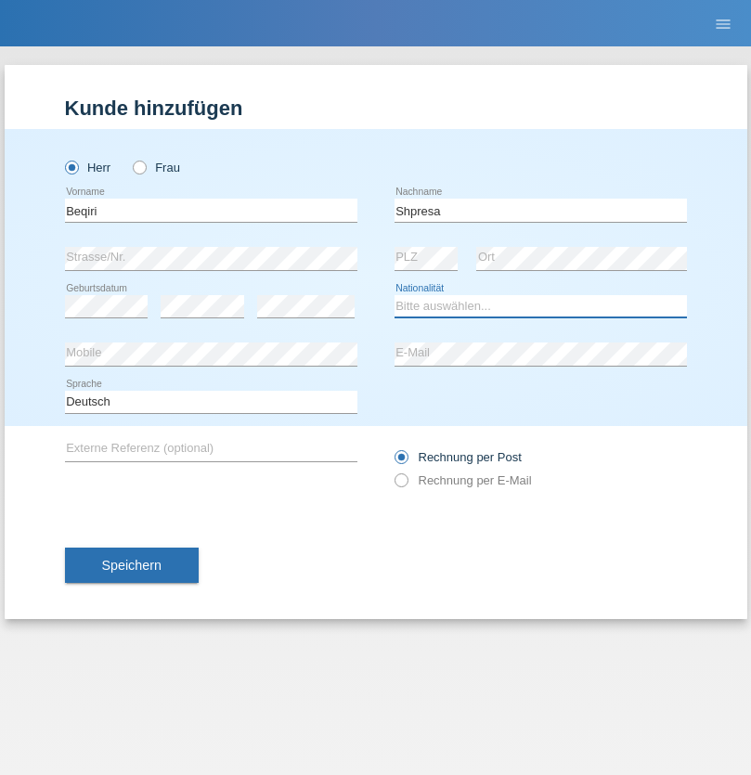
select select "XK"
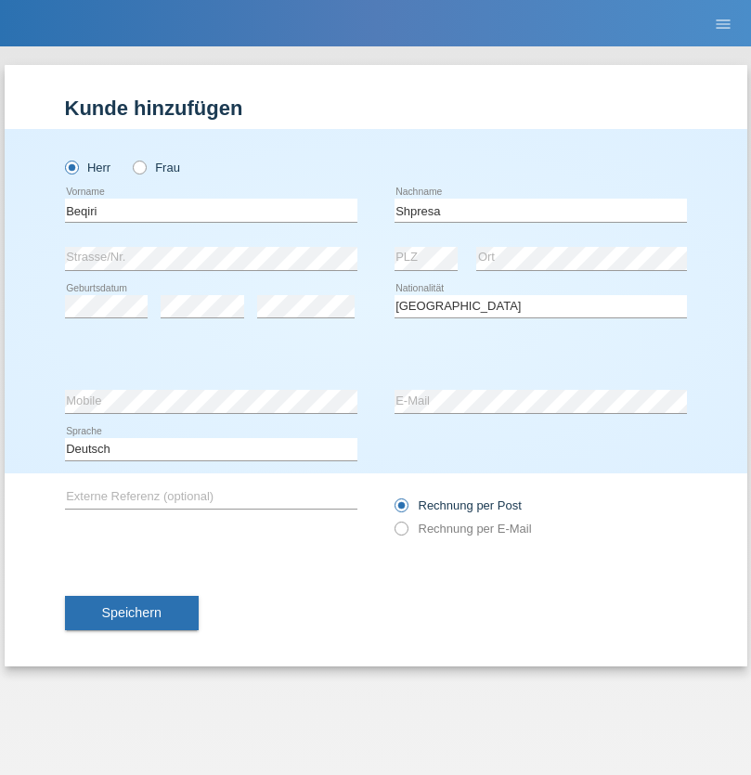
select select "C"
select select "08"
select select "02"
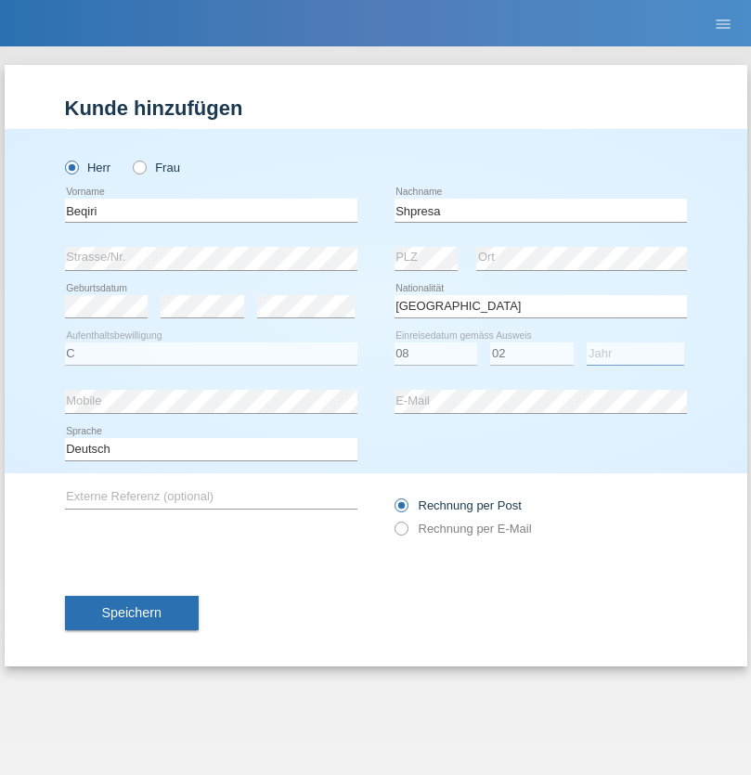
select select "1979"
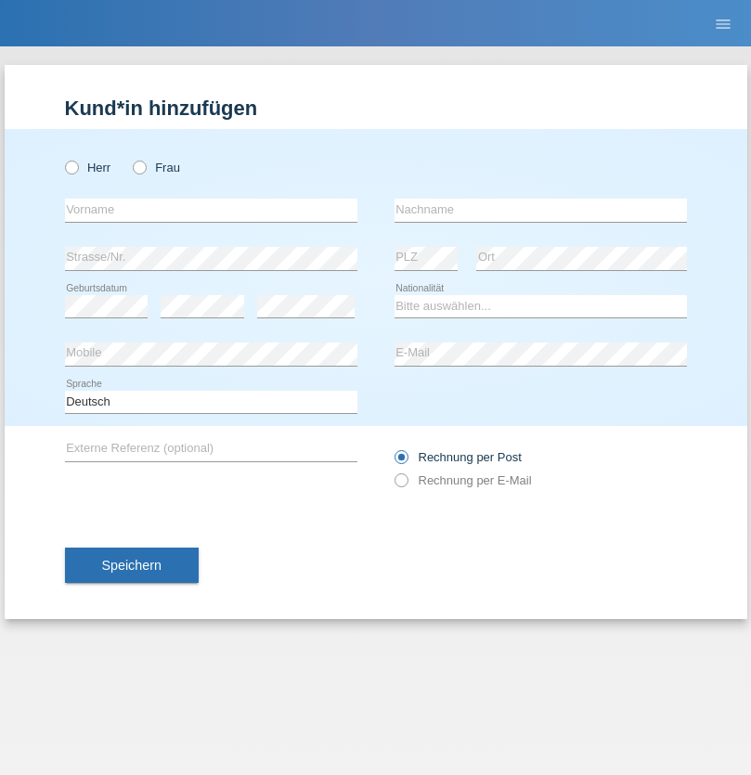
radio input "true"
click at [211, 210] on input "text" at bounding box center [211, 210] width 292 height 23
type input "Timo"
click at [540, 210] on input "text" at bounding box center [541, 210] width 292 height 23
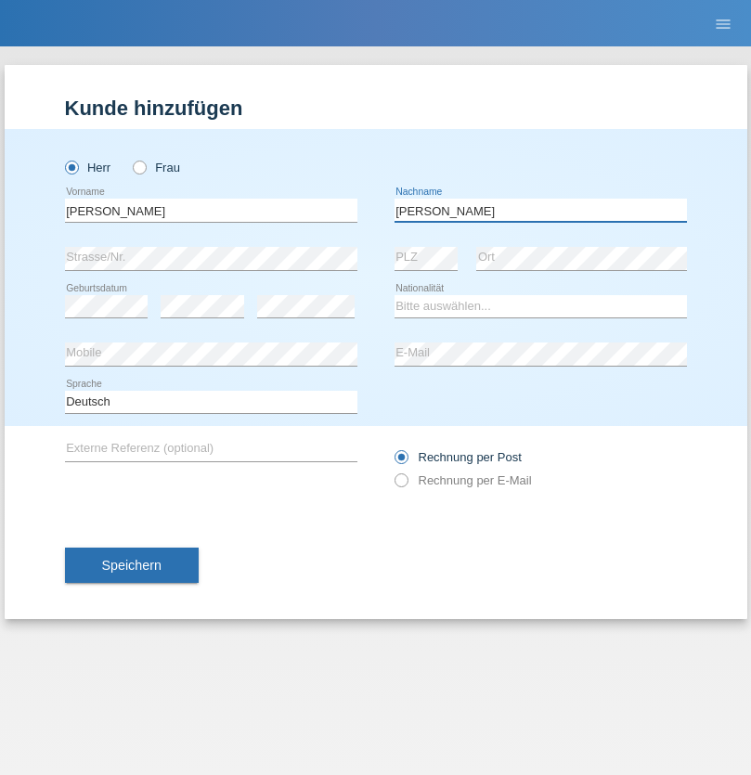
type input "Ledermann"
select select "CH"
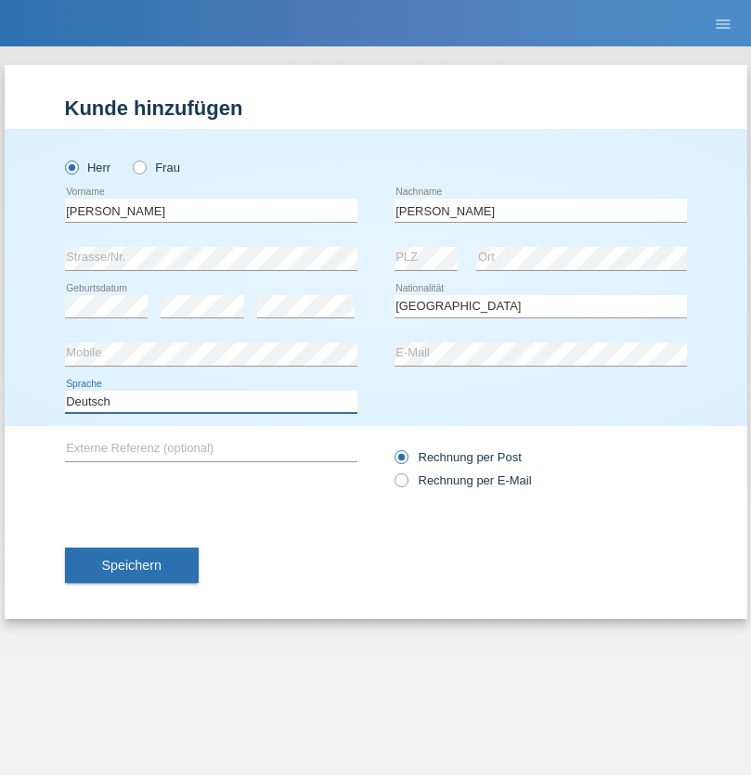
select select "en"
